Goal: Check status: Check status

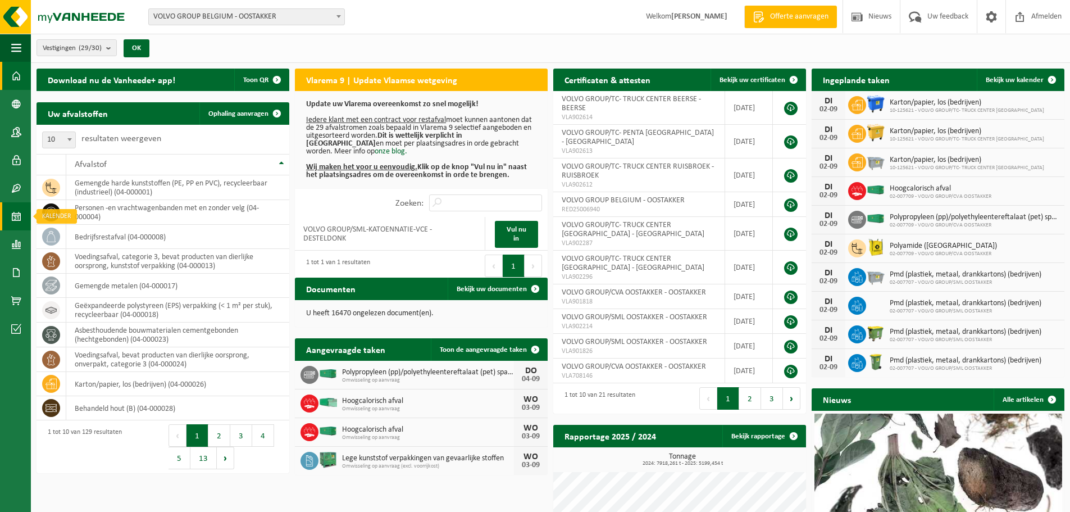
click at [18, 221] on span at bounding box center [16, 216] width 10 height 28
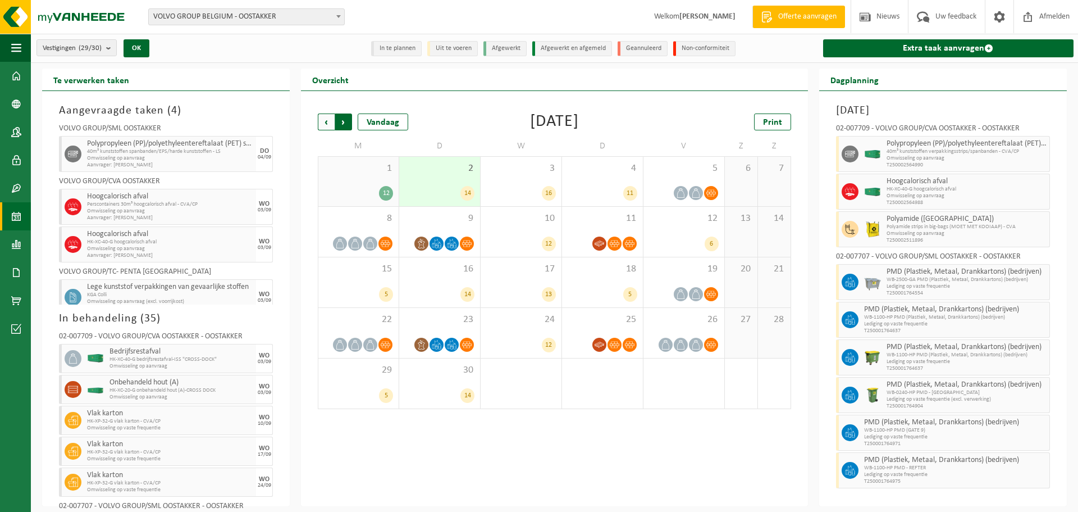
click at [329, 120] on span "Vorige" at bounding box center [326, 121] width 17 height 17
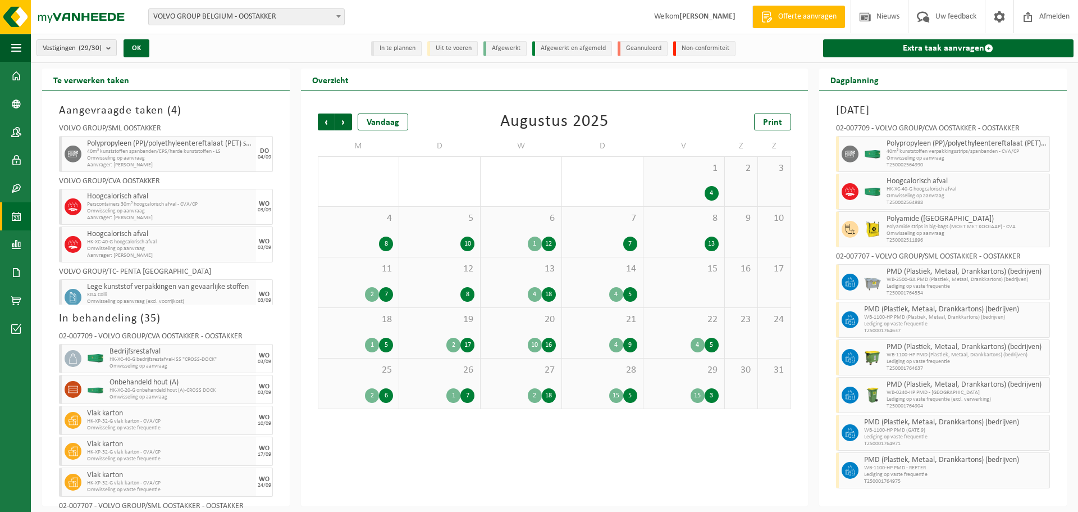
click at [329, 120] on span "Vorige" at bounding box center [326, 121] width 17 height 17
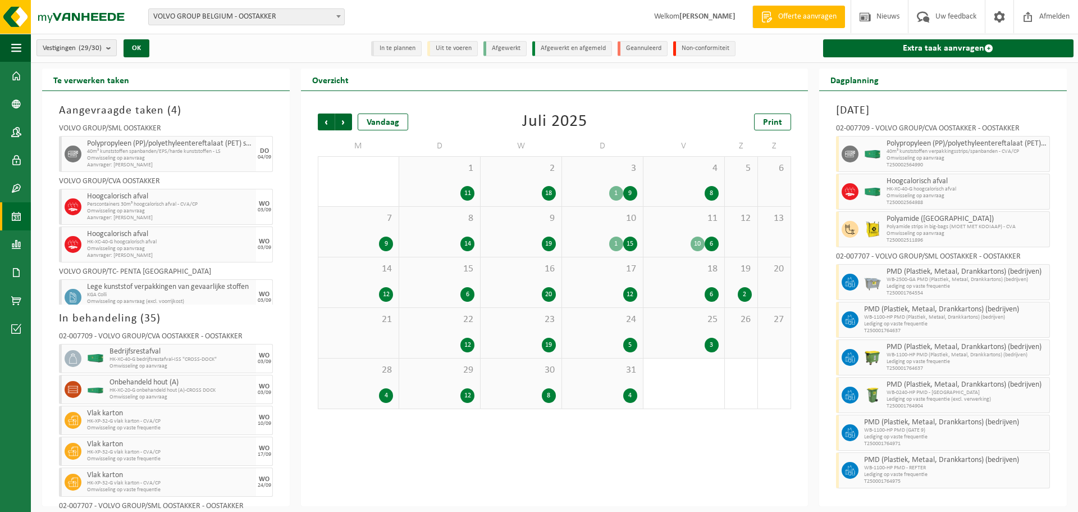
click at [107, 51] on button "Vestigingen (29/30)" at bounding box center [77, 47] width 80 height 17
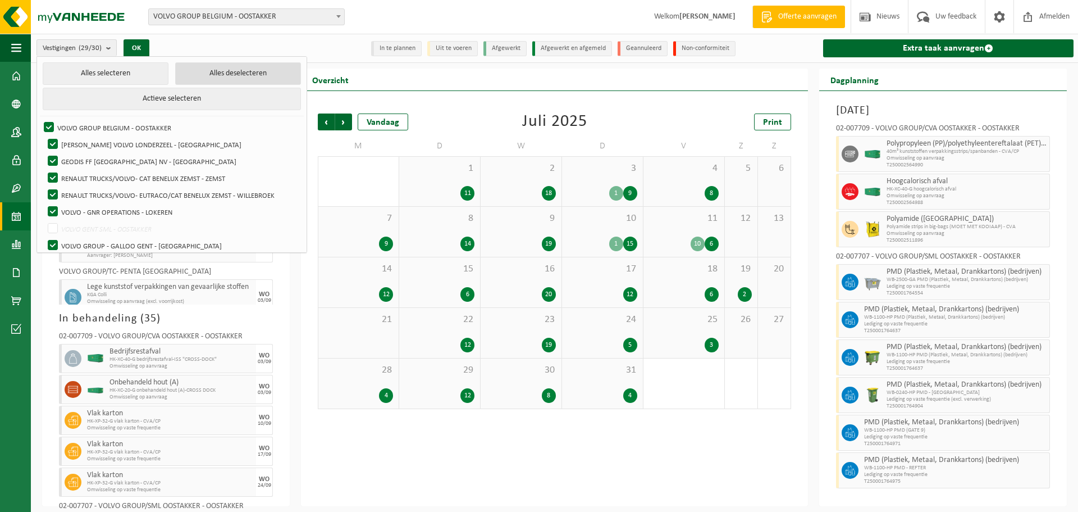
click at [196, 75] on button "Alles deselecteren" at bounding box center [238, 73] width 126 height 22
checkbox input "false"
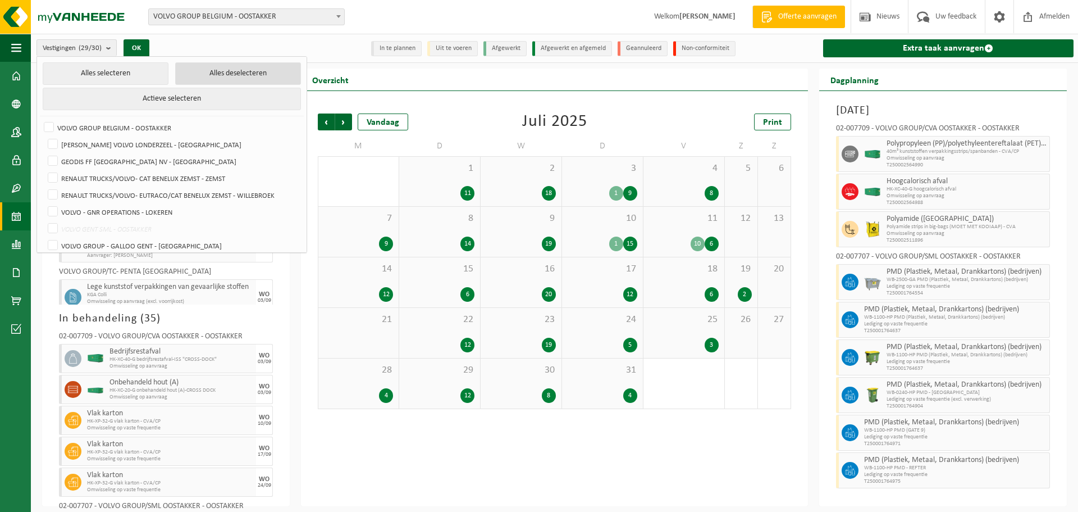
checkbox input "false"
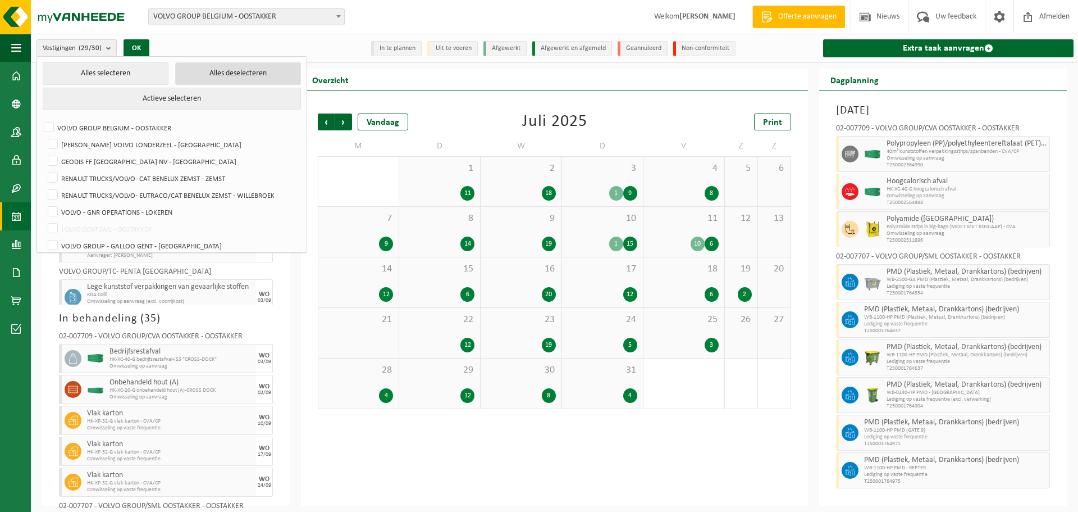
checkbox input "false"
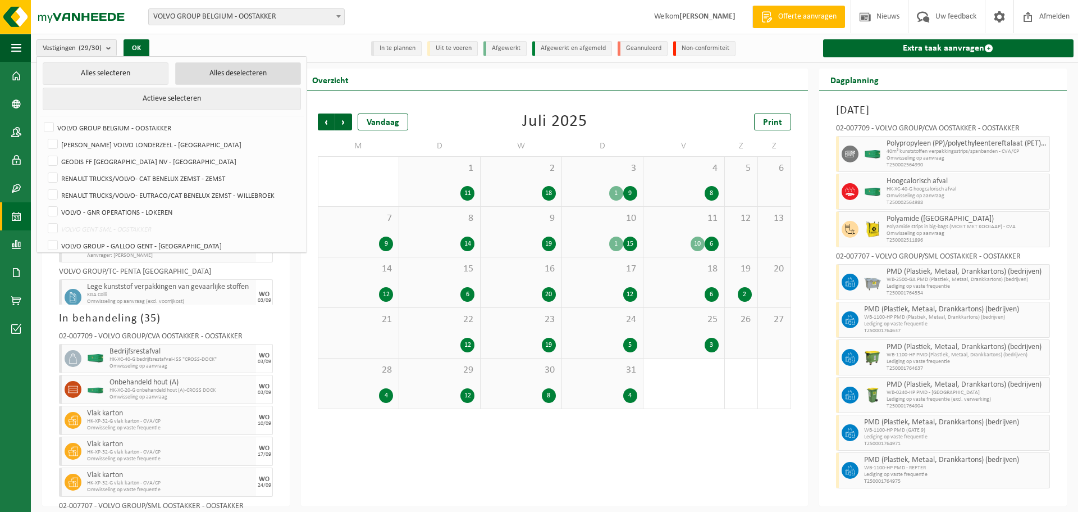
checkbox input "false"
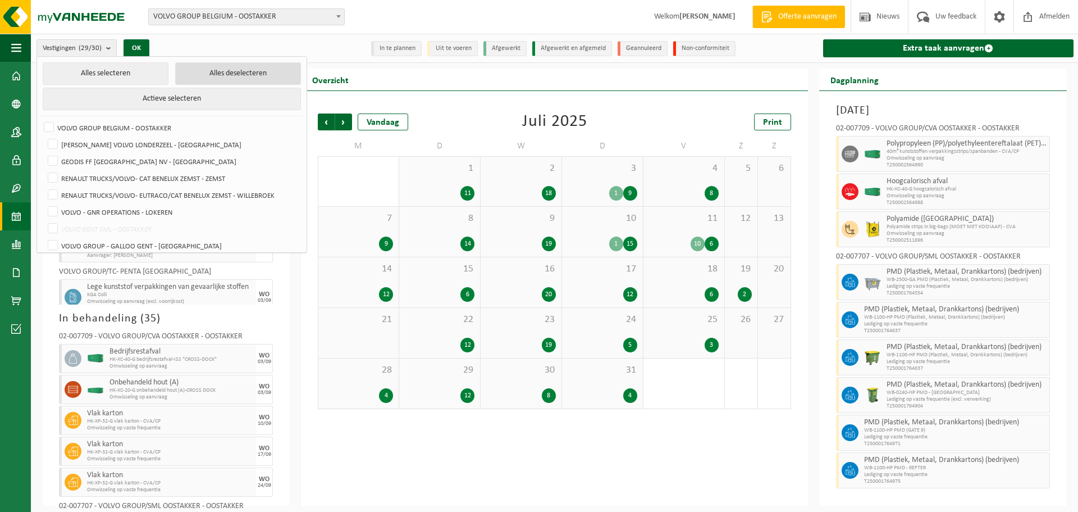
checkbox input "false"
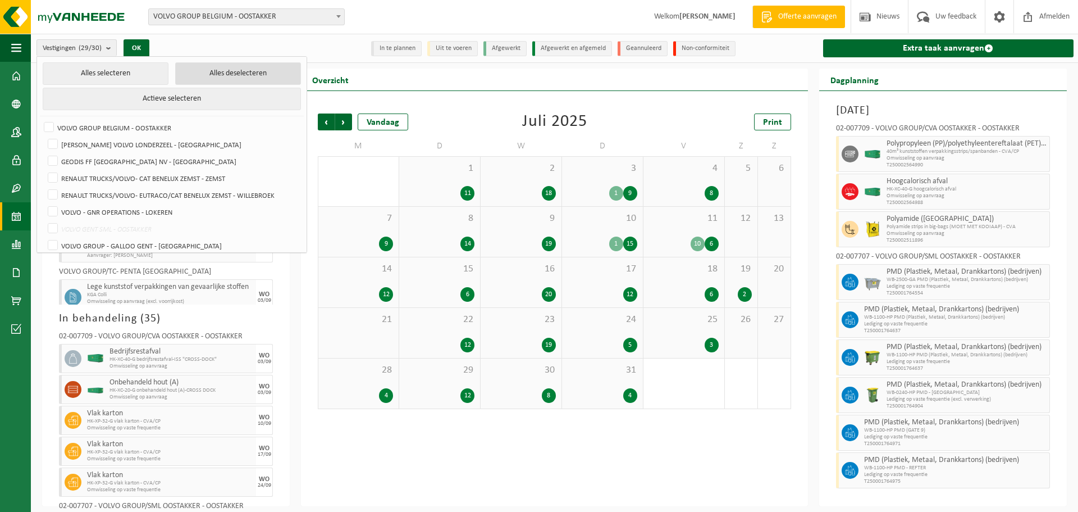
checkbox input "false"
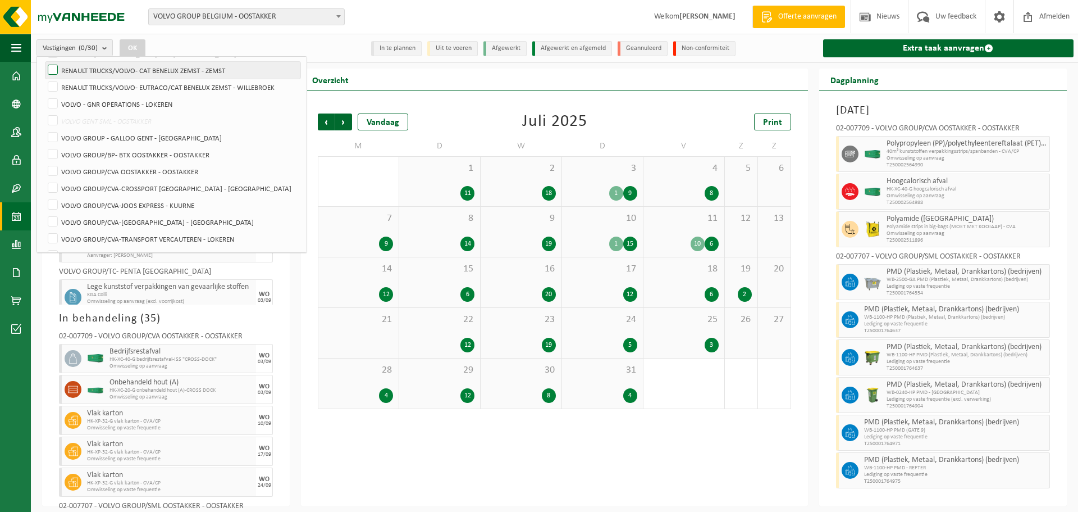
scroll to position [112, 0]
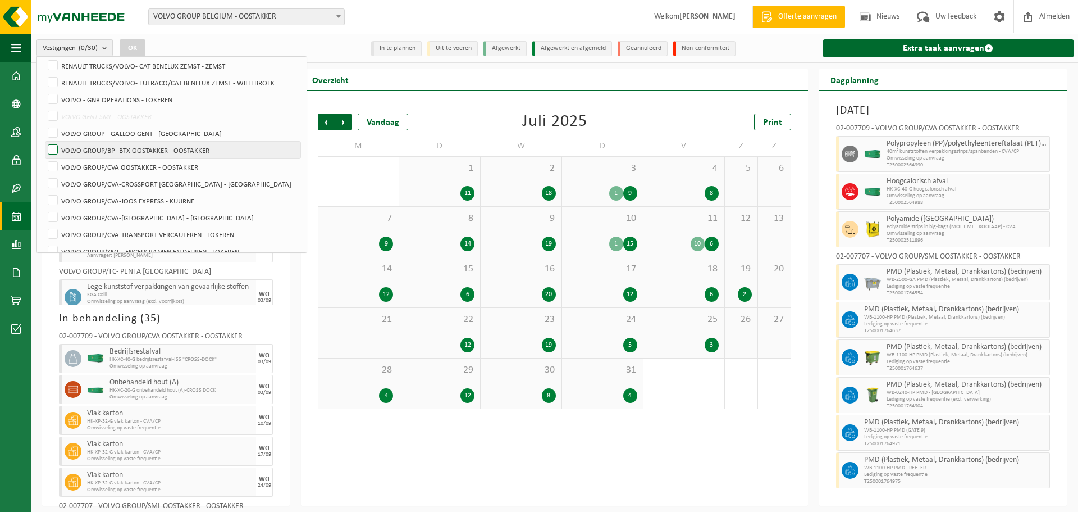
click at [124, 150] on label "VOLVO GROUP/BP- BTX OOSTAKKER - OOSTAKKER" at bounding box center [172, 150] width 255 height 17
click at [44, 142] on input "VOLVO GROUP/BP- BTX OOSTAKKER - OOSTAKKER" at bounding box center [43, 141] width 1 height 1
checkbox input "true"
click at [119, 161] on label "VOLVO GROUP/CVA OOSTAKKER - OOSTAKKER" at bounding box center [172, 166] width 255 height 17
click at [44, 158] on input "VOLVO GROUP/CVA OOSTAKKER - OOSTAKKER" at bounding box center [43, 158] width 1 height 1
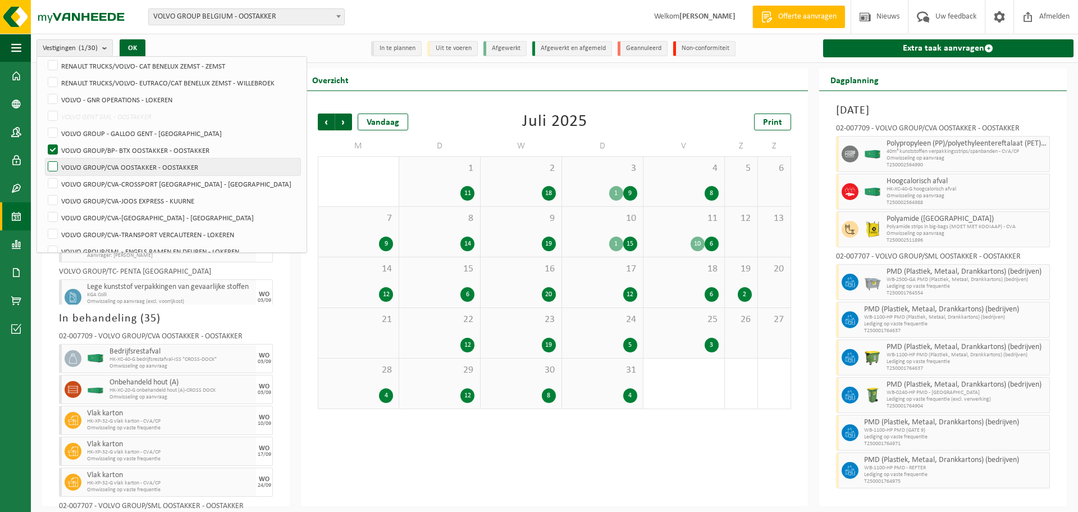
checkbox input "true"
click at [143, 49] on button "OK" at bounding box center [133, 48] width 26 height 18
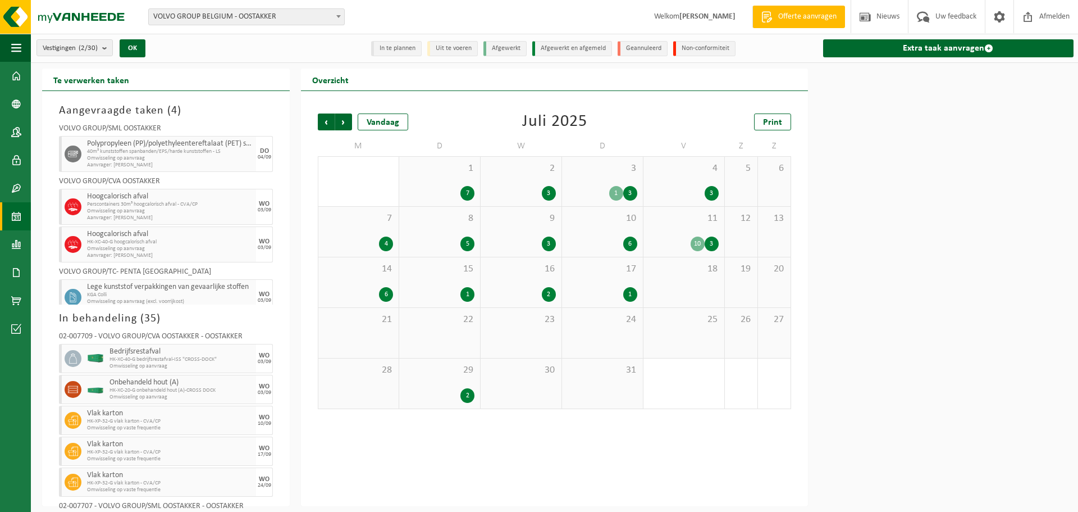
click at [734, 435] on div "Vorige Volgende Vandaag [DATE] Print M D W D V Z Z 30 20 1 7 2 3 3 1 3 4 3 5 6 …" at bounding box center [554, 298] width 507 height 415
click at [613, 194] on div "1" at bounding box center [616, 193] width 14 height 15
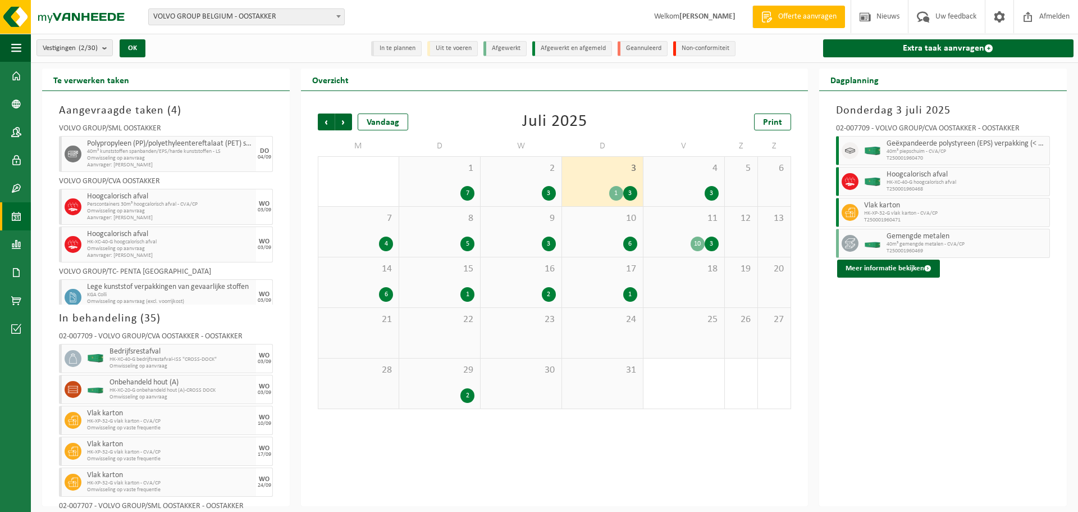
click at [692, 237] on div "10 3" at bounding box center [684, 243] width 70 height 15
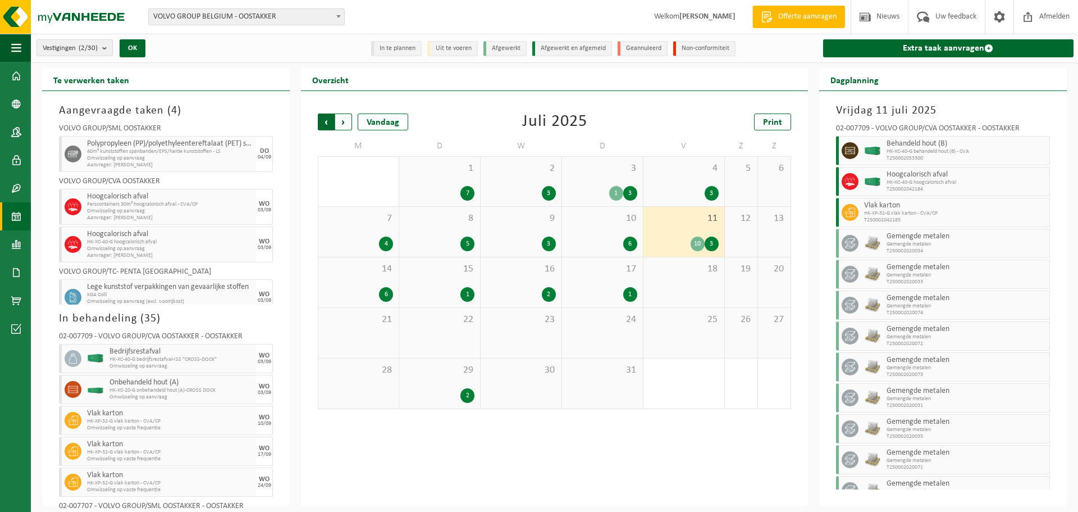
click at [345, 122] on span "Volgende" at bounding box center [343, 121] width 17 height 17
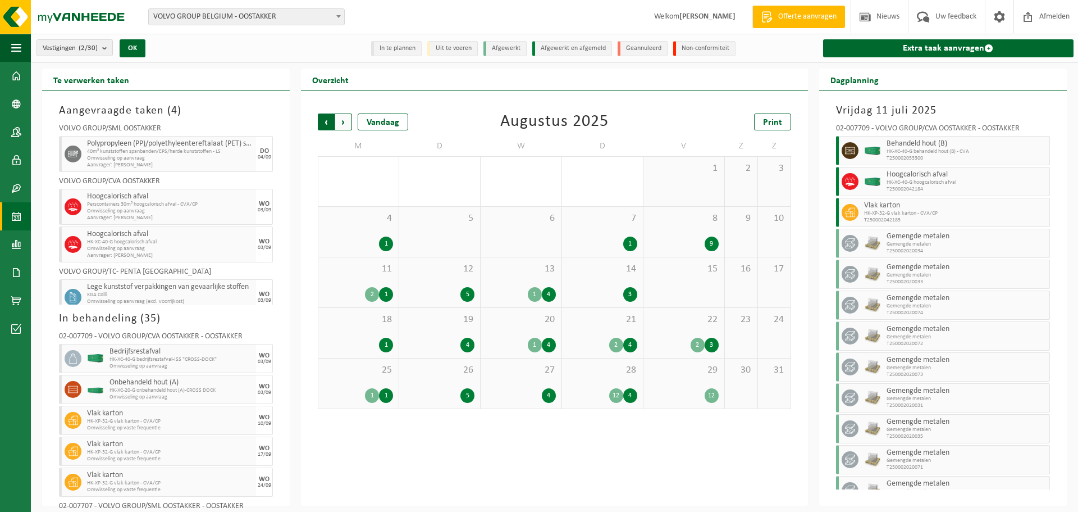
click at [343, 123] on span "Volgende" at bounding box center [343, 121] width 17 height 17
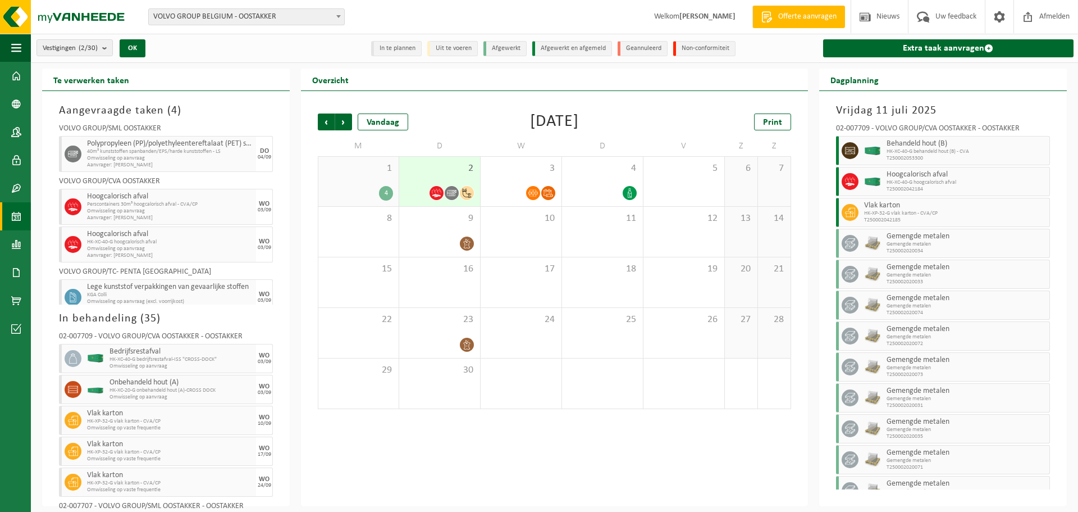
click at [366, 179] on div "1 4" at bounding box center [358, 181] width 80 height 49
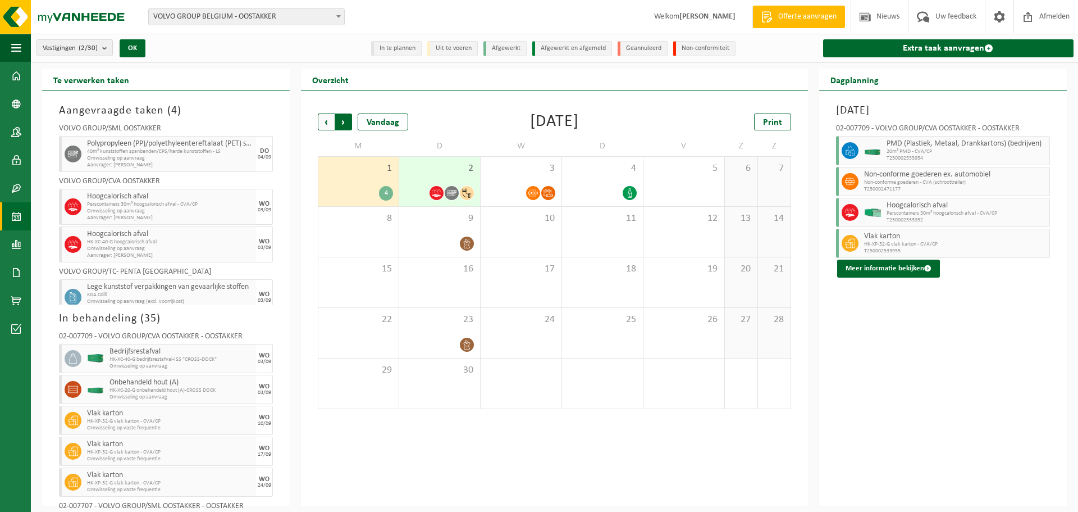
click at [327, 122] on span "Vorige" at bounding box center [326, 121] width 17 height 17
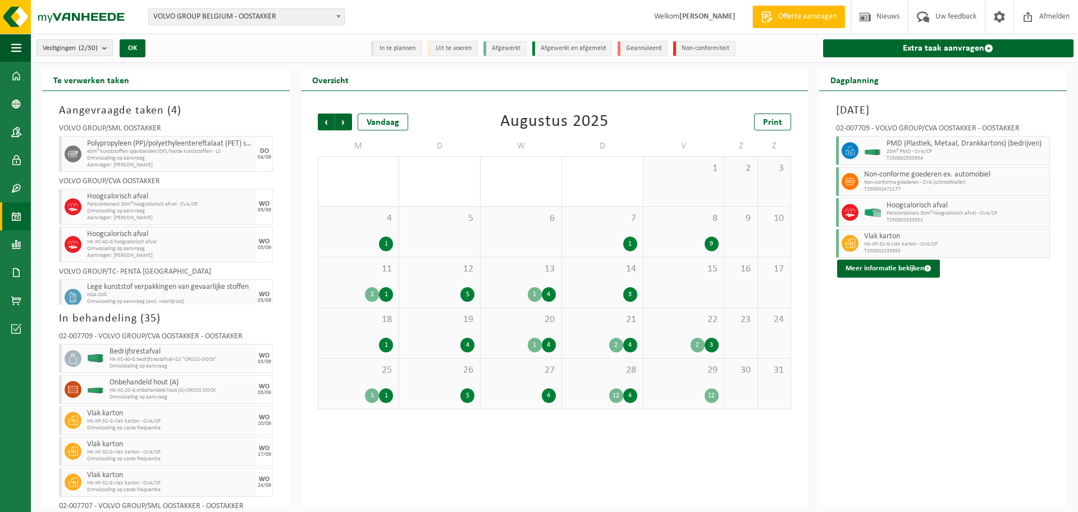
click at [327, 122] on span "Vorige" at bounding box center [326, 121] width 17 height 17
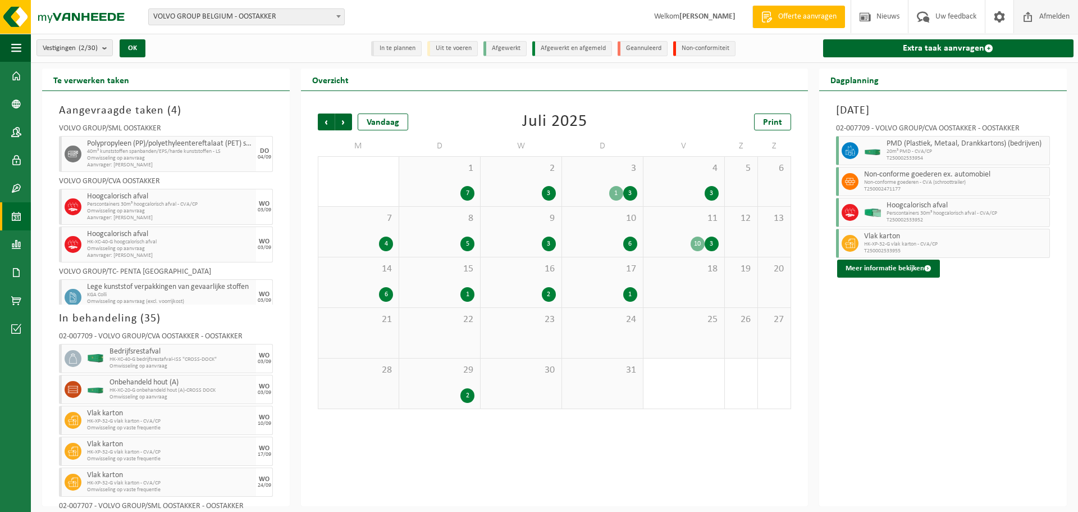
click at [1051, 12] on span "Afmelden" at bounding box center [1055, 16] width 36 height 33
